Goal: Information Seeking & Learning: Learn about a topic

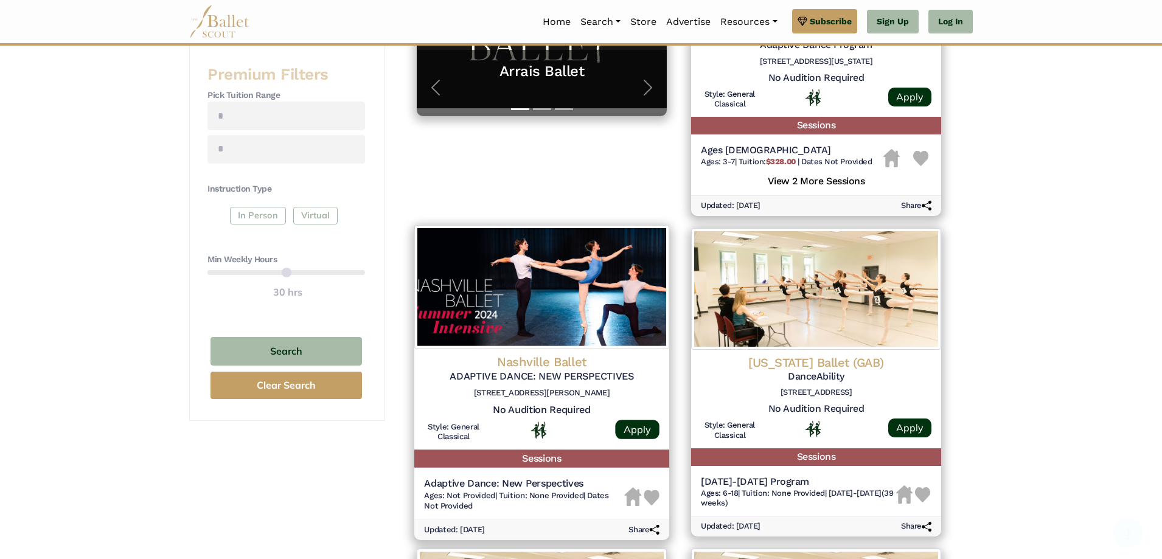
scroll to position [426, 0]
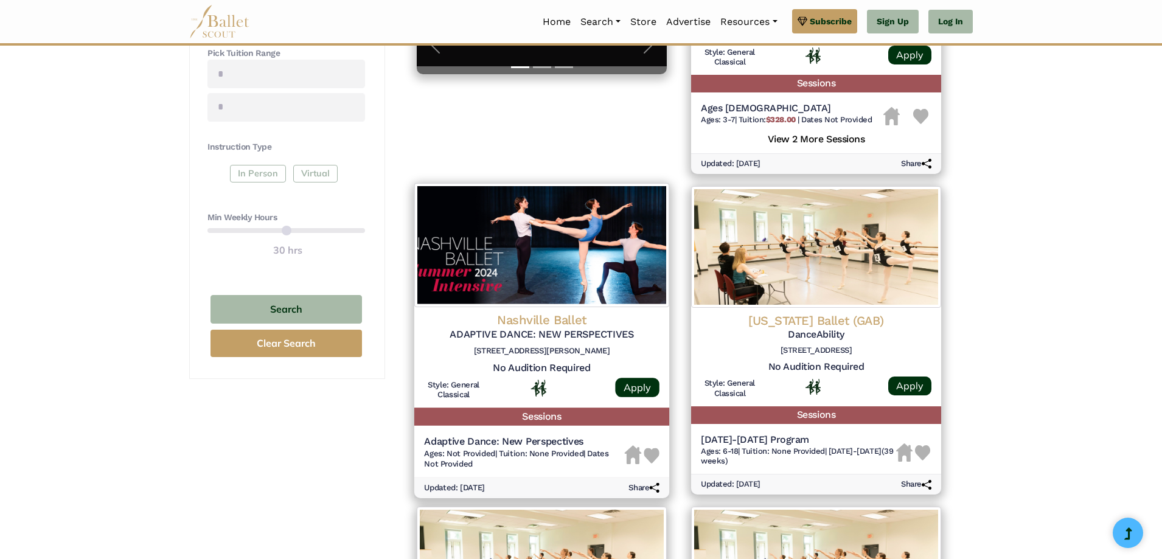
click at [569, 332] on h5 "ADAPTIVE DANCE: NEW PERSPECTIVES" at bounding box center [541, 334] width 235 height 13
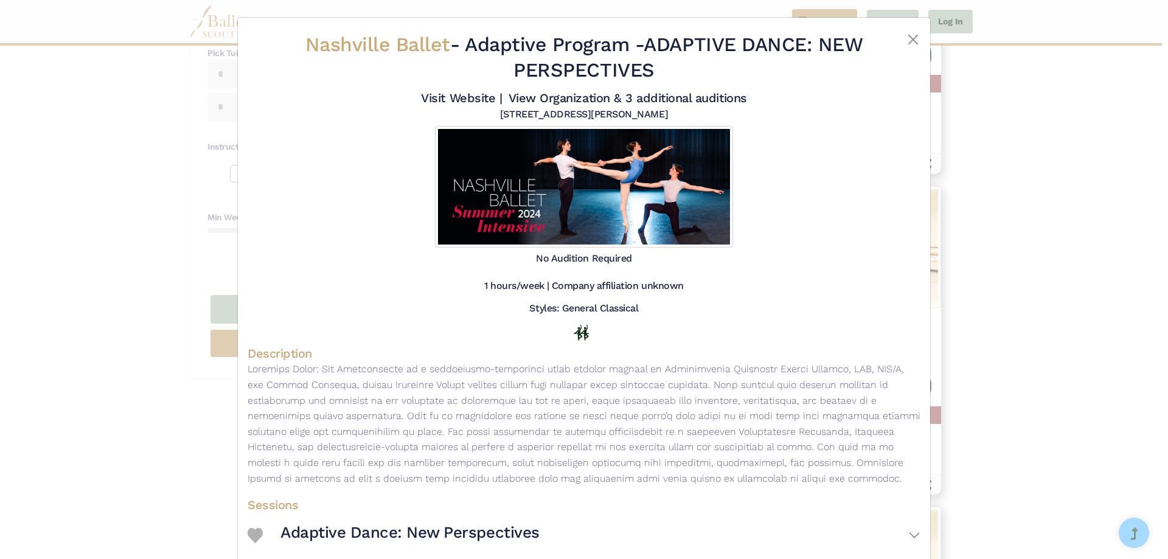
click at [902, 33] on div at bounding box center [892, 59] width 56 height 55
click at [906, 38] on button "Close" at bounding box center [913, 39] width 15 height 15
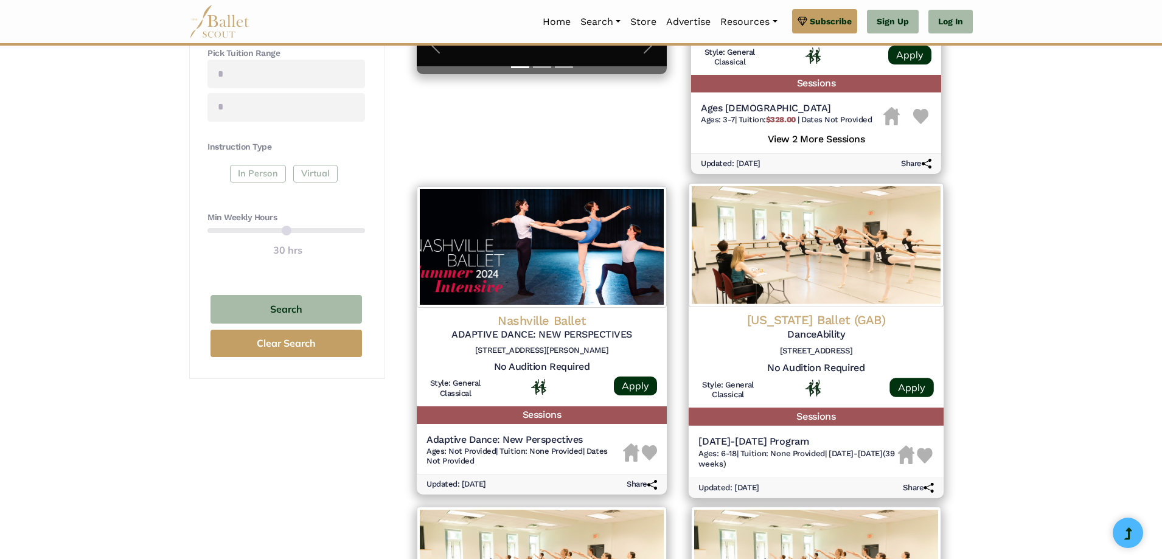
click at [822, 333] on h5 "DanceAbility" at bounding box center [815, 334] width 235 height 13
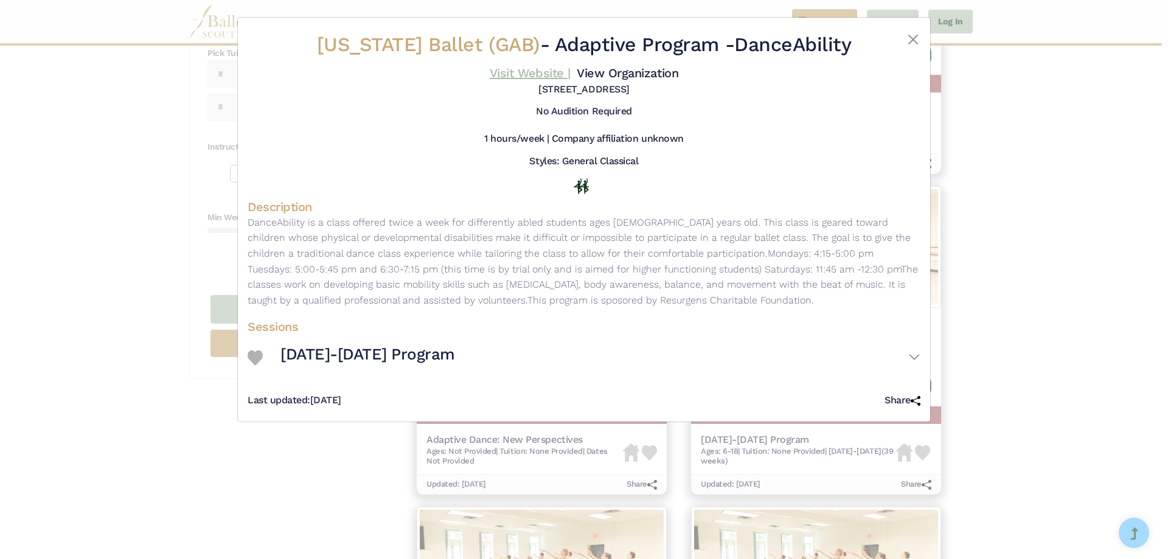
click at [554, 72] on link "Visit Website |" at bounding box center [530, 73] width 81 height 15
click at [996, 122] on div "Georgia Ballet (GAB) - Adaptive Program - DanceAbility Visit Website | View Org…" at bounding box center [584, 279] width 1168 height 559
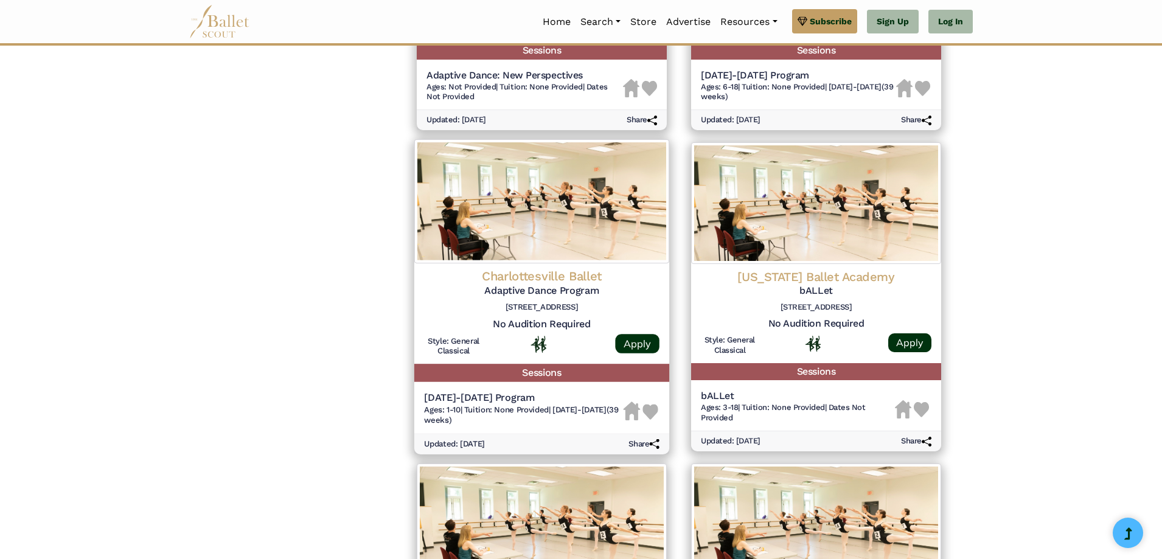
scroll to position [791, 0]
click at [561, 276] on h4 "Charlottesville Ballet" at bounding box center [541, 276] width 235 height 16
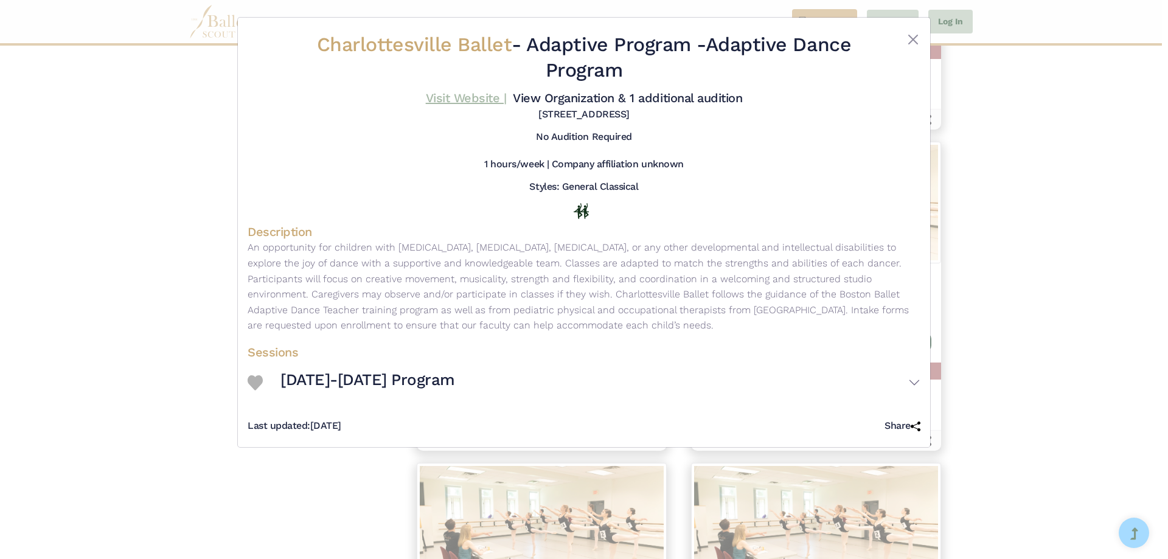
click at [486, 93] on link "Visit Website |" at bounding box center [466, 98] width 81 height 15
click at [913, 35] on button "Close" at bounding box center [913, 39] width 15 height 15
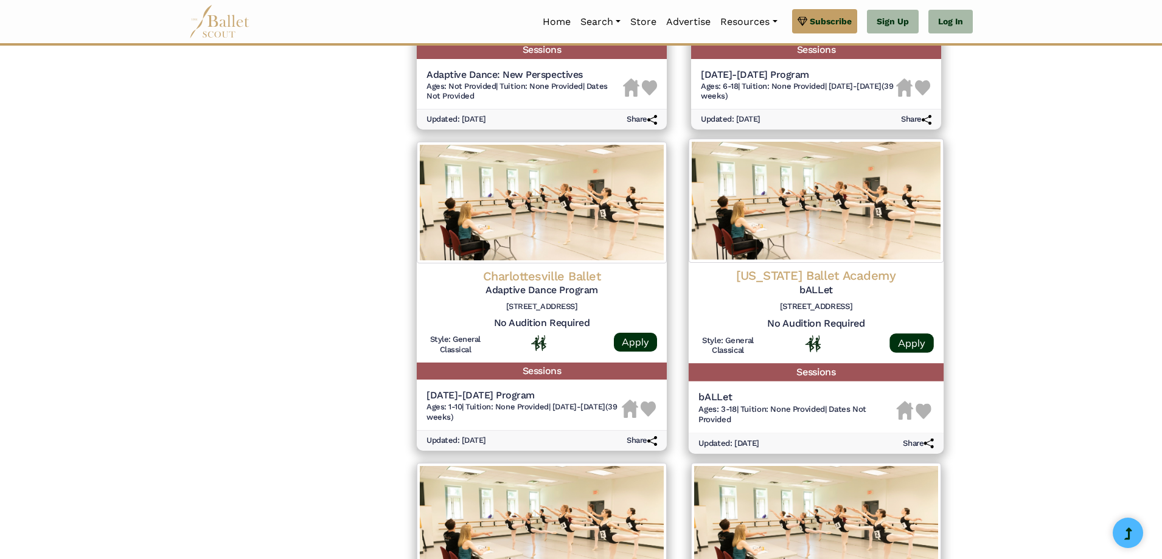
click at [830, 280] on h4 "Pennsylvania Ballet Academy" at bounding box center [815, 276] width 235 height 16
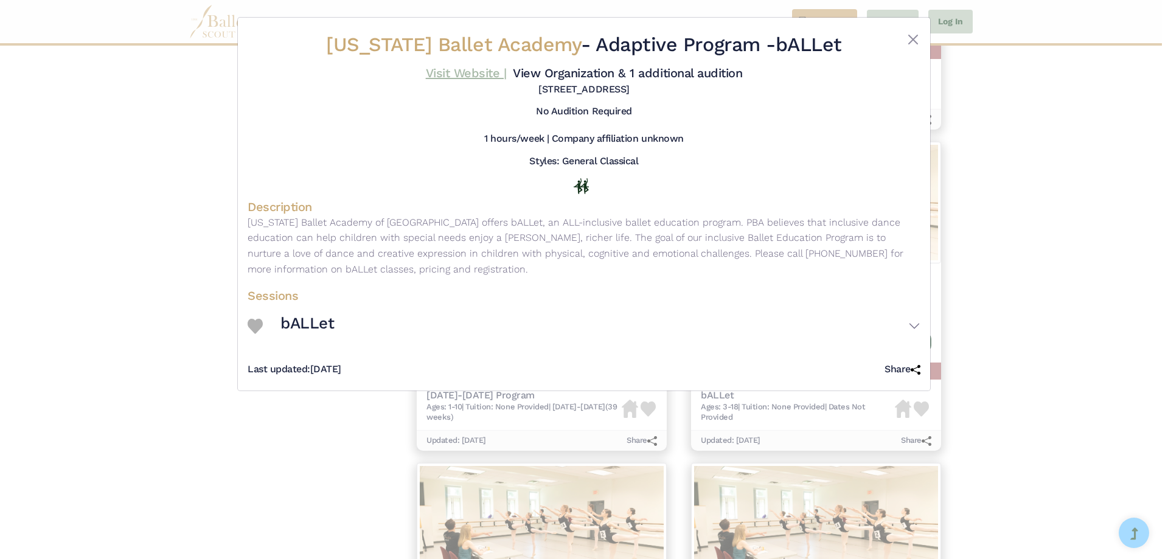
click at [474, 72] on link "Visit Website |" at bounding box center [466, 73] width 81 height 15
click at [1039, 136] on div "Pennsylvania Ballet Academy - Adaptive Program - bALLet Visit Website | View Or…" at bounding box center [584, 279] width 1168 height 559
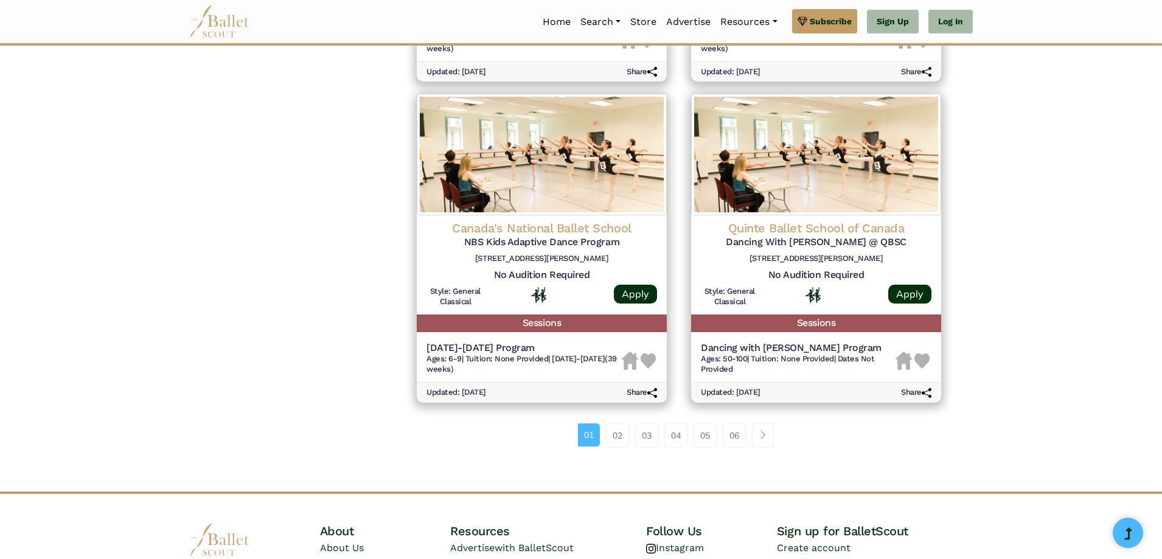
scroll to position [1520, 0]
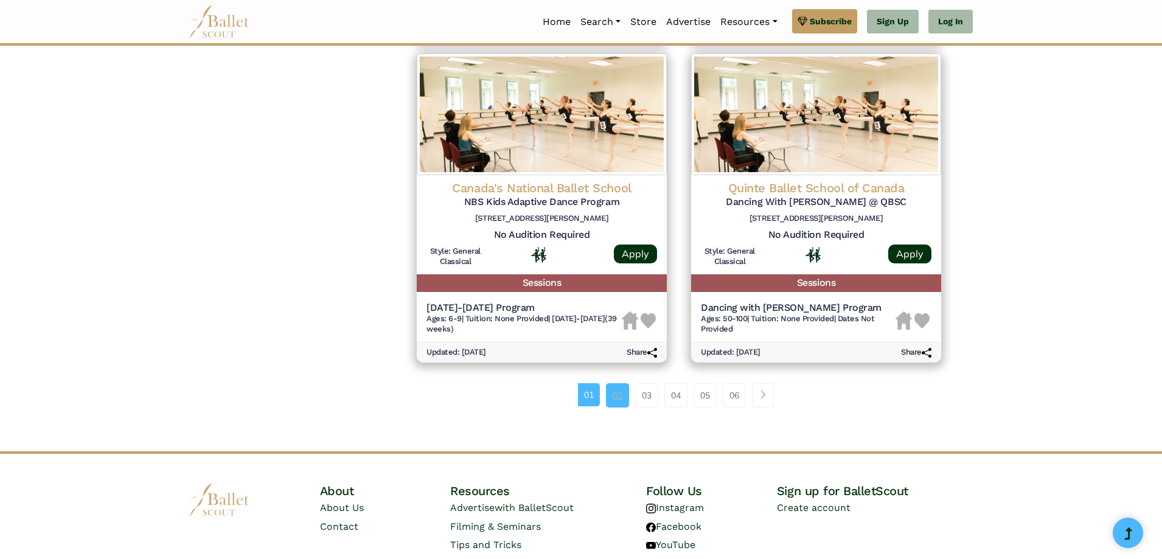
click at [619, 400] on link "02" at bounding box center [617, 395] width 23 height 24
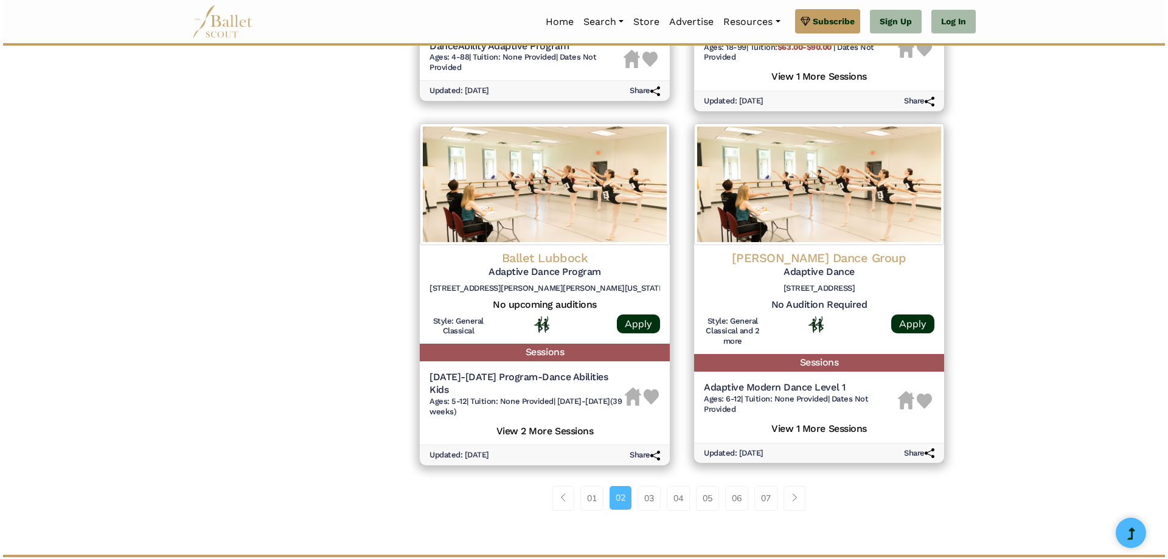
scroll to position [1520, 0]
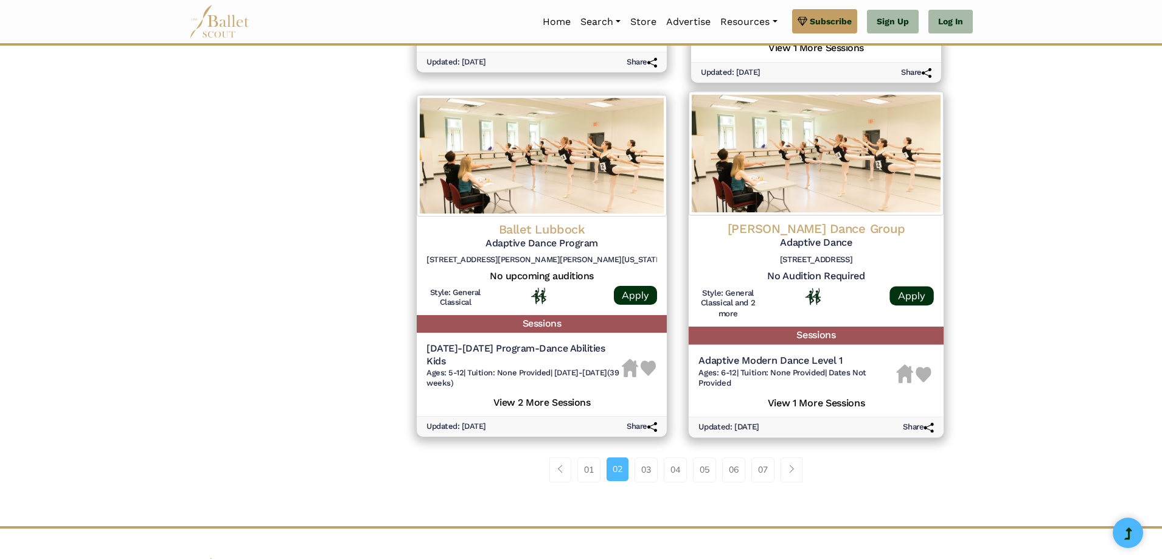
click at [770, 227] on h4 "[PERSON_NAME] Dance Group" at bounding box center [815, 229] width 235 height 16
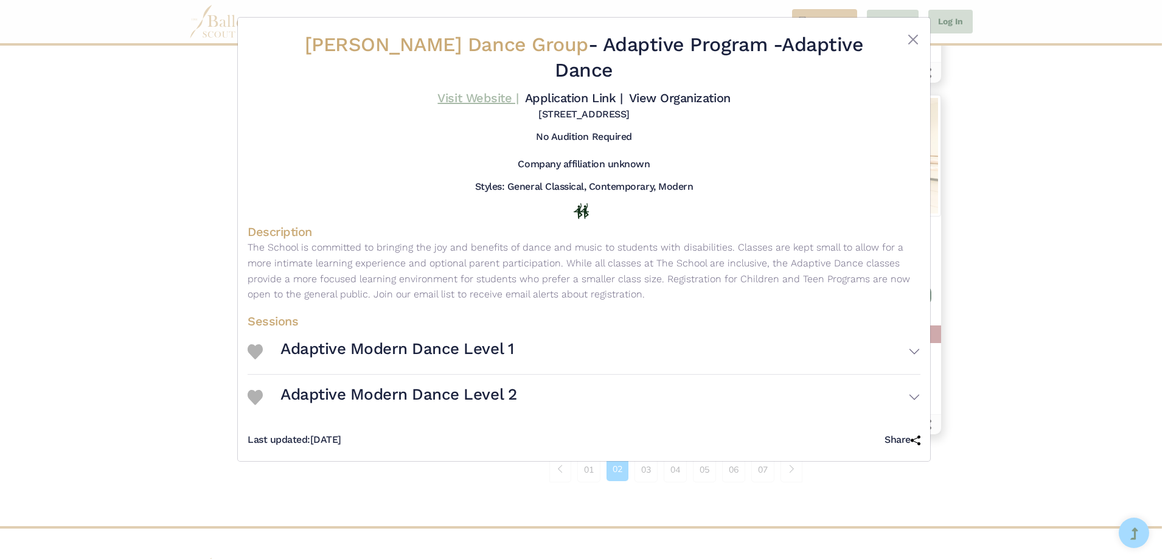
click at [504, 98] on link "Visit Website |" at bounding box center [477, 98] width 81 height 15
click at [469, 97] on link "Visit Website |" at bounding box center [477, 98] width 81 height 15
